Goal: Information Seeking & Learning: Learn about a topic

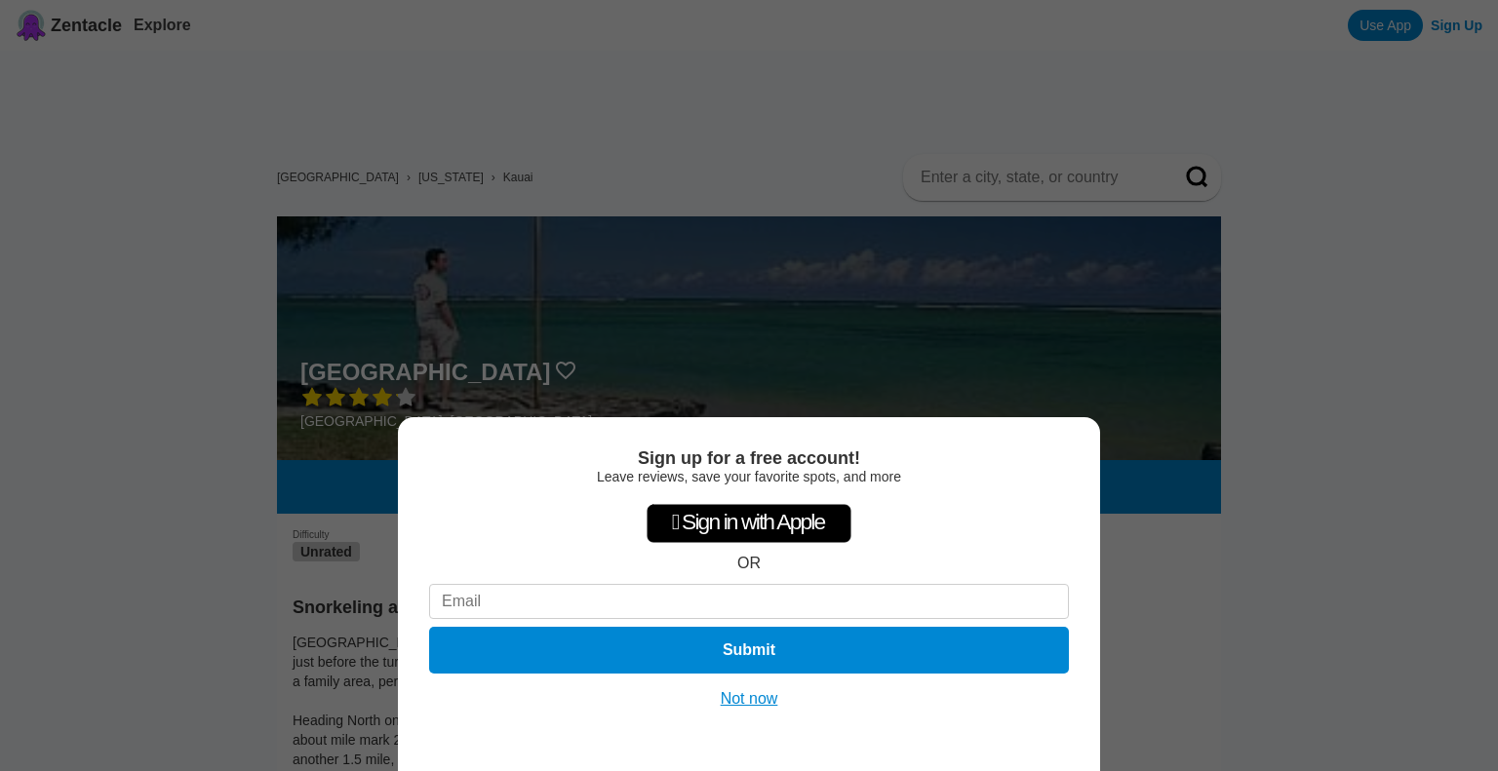
click at [234, 535] on div "Sign up for a free account! Leave reviews, save your favorite spots, and more …" at bounding box center [749, 385] width 1498 height 771
click at [768, 704] on button "Not now" at bounding box center [749, 699] width 69 height 20
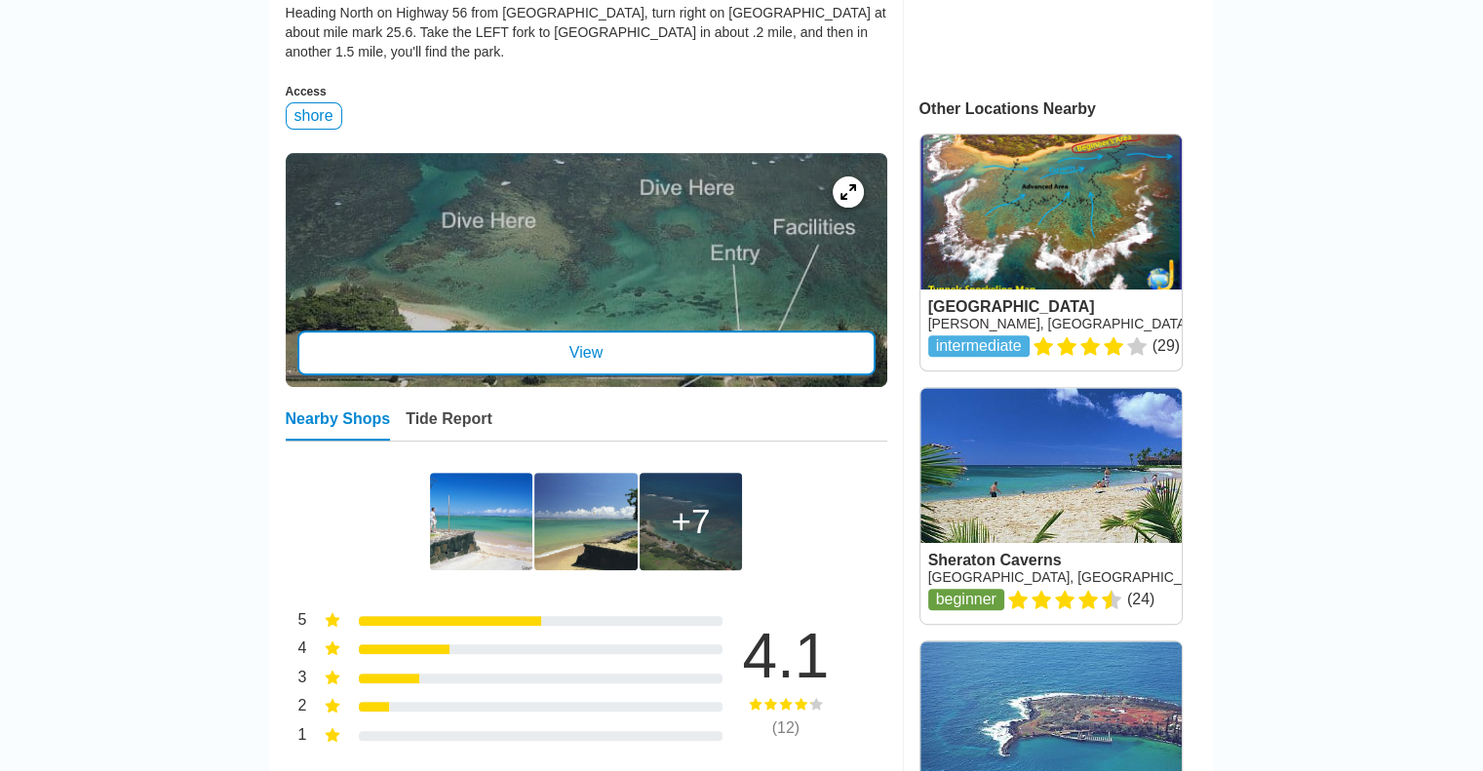
scroll to position [720, 0]
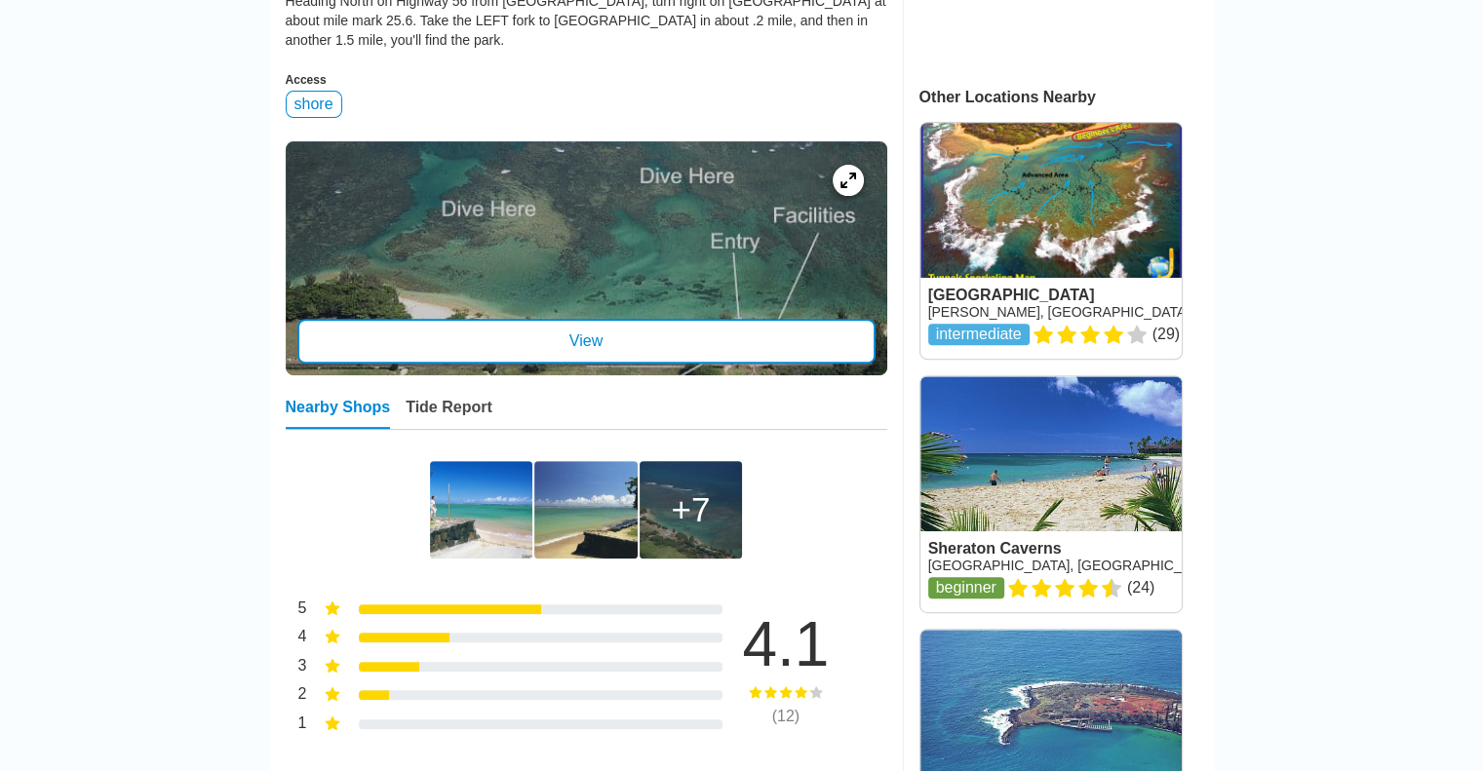
click at [570, 323] on div "View" at bounding box center [586, 341] width 578 height 45
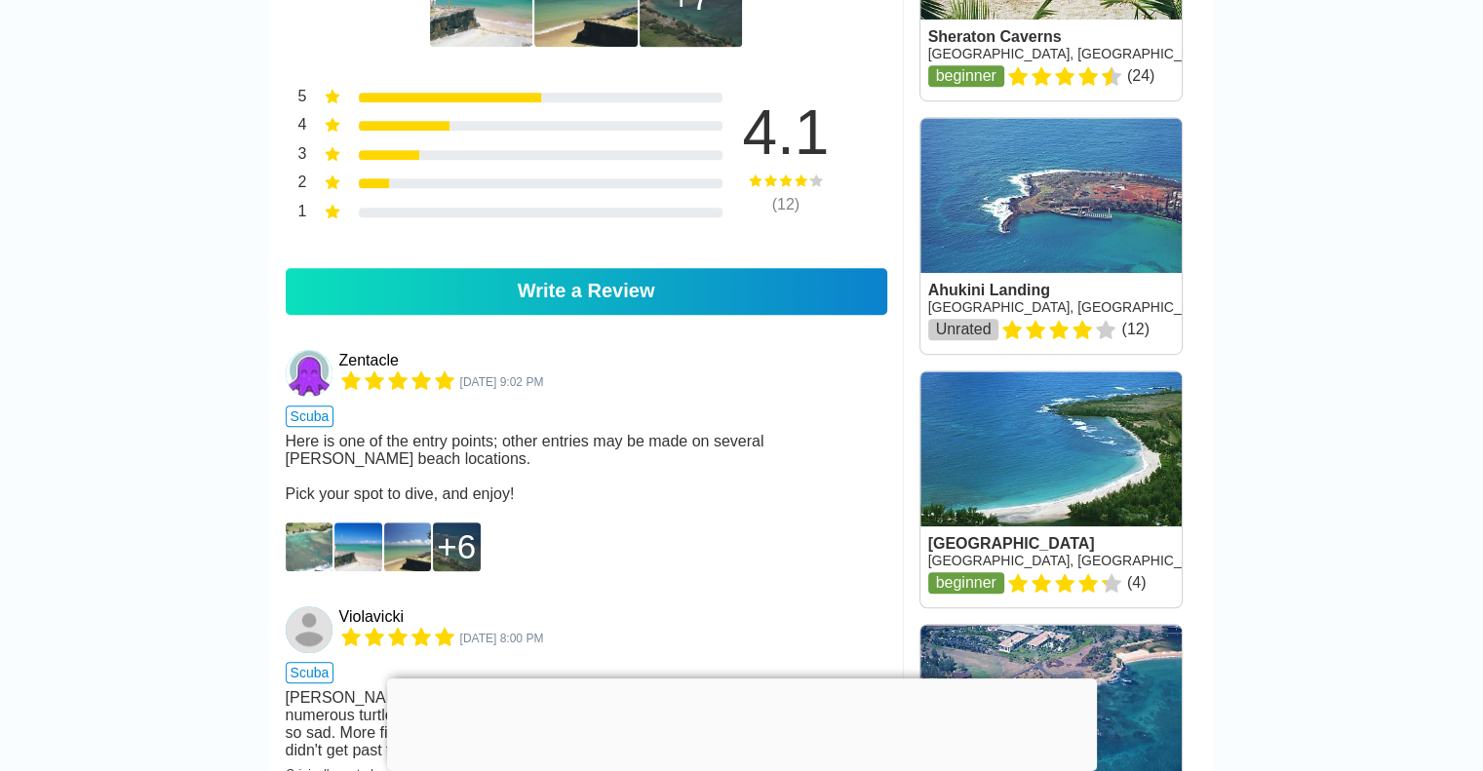
scroll to position [1236, 0]
